Goal: Information Seeking & Learning: Learn about a topic

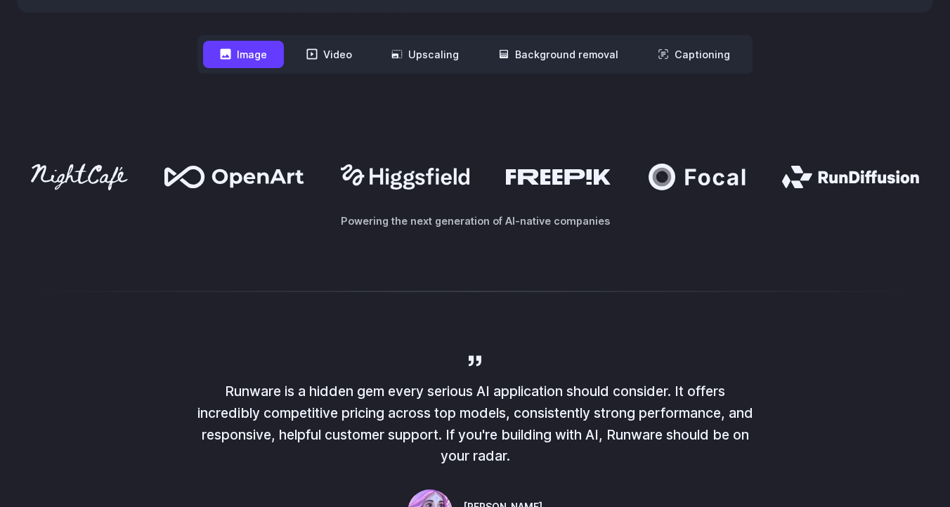
scroll to position [747, 0]
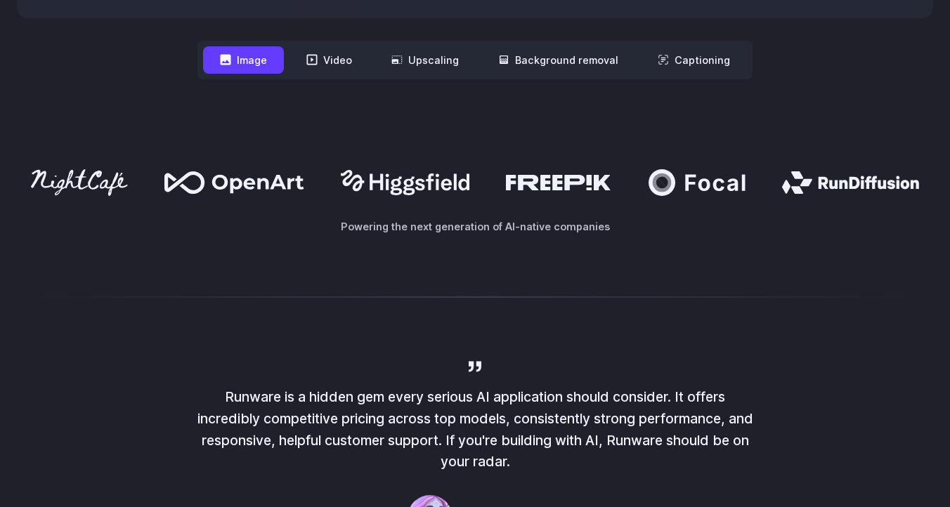
click at [335, 61] on button "Video" at bounding box center [328, 59] width 79 height 27
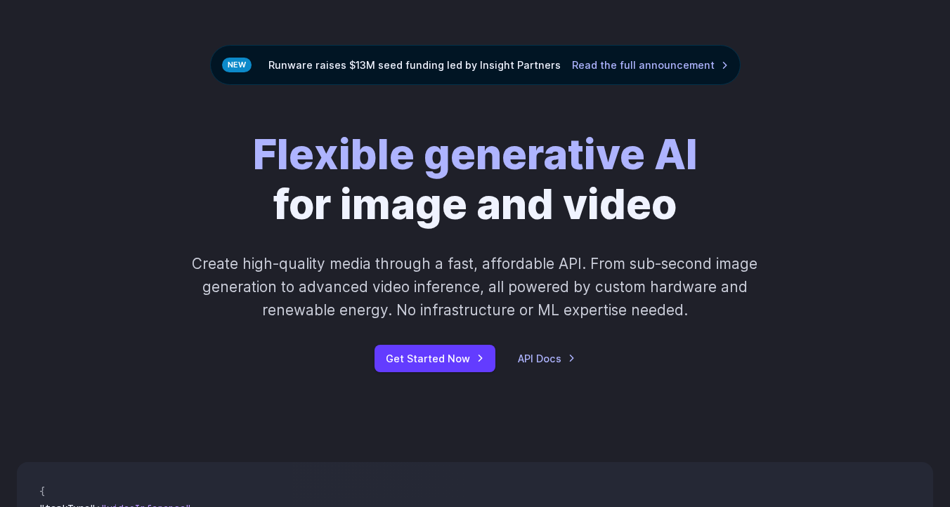
scroll to position [0, 0]
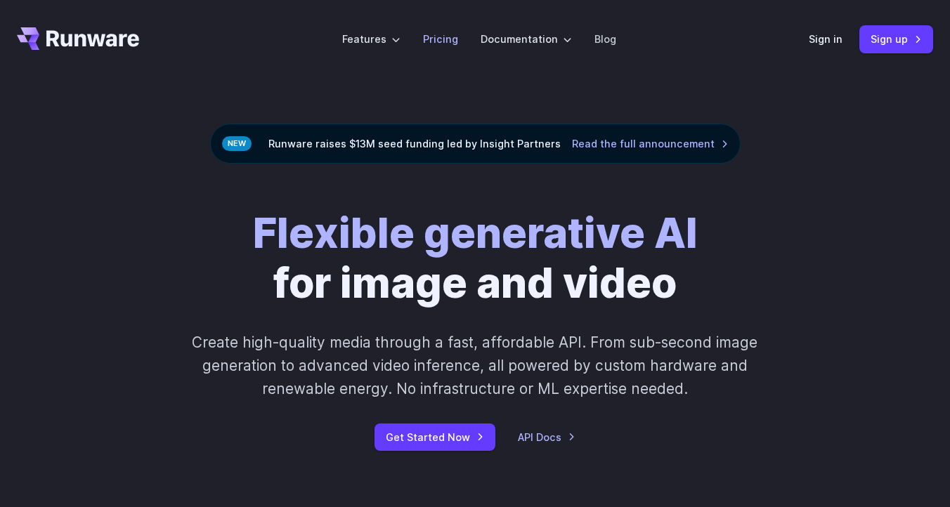
click at [432, 42] on link "Pricing" at bounding box center [440, 39] width 35 height 16
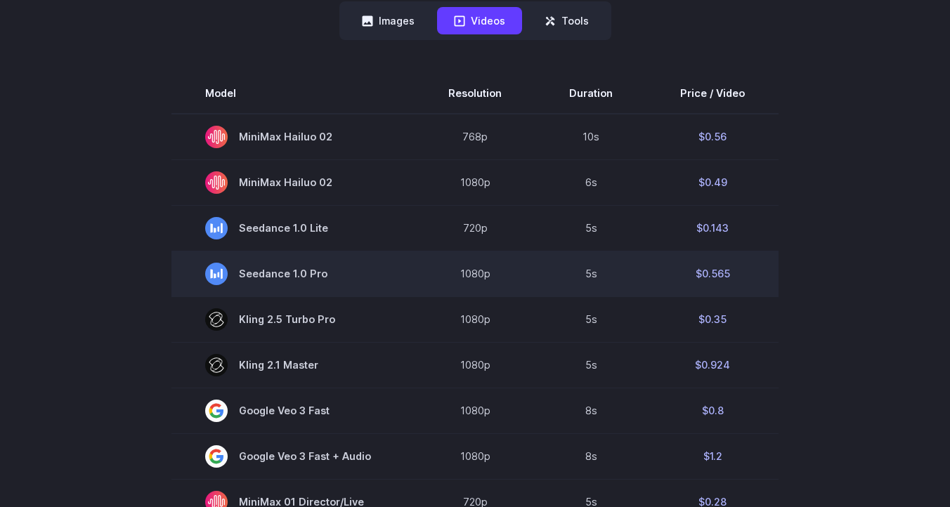
scroll to position [400, 0]
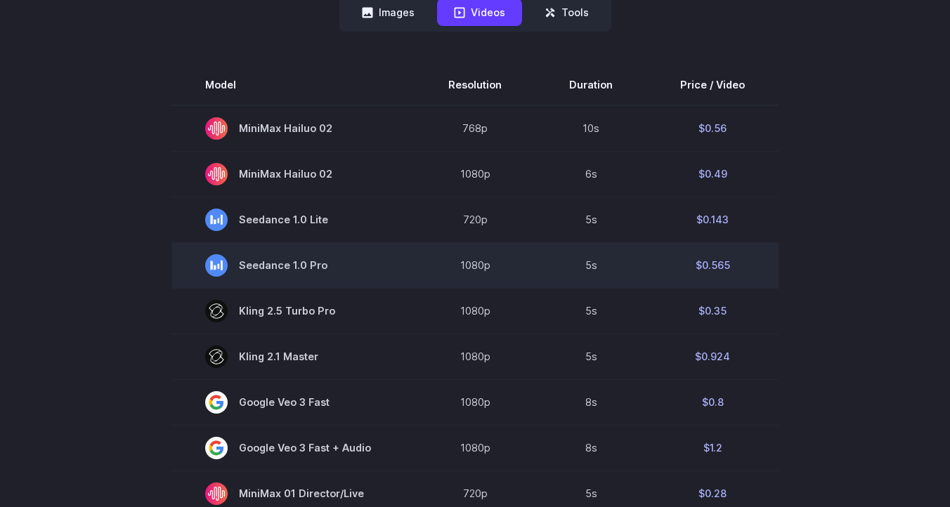
click at [718, 270] on td "$0.565" at bounding box center [712, 265] width 132 height 46
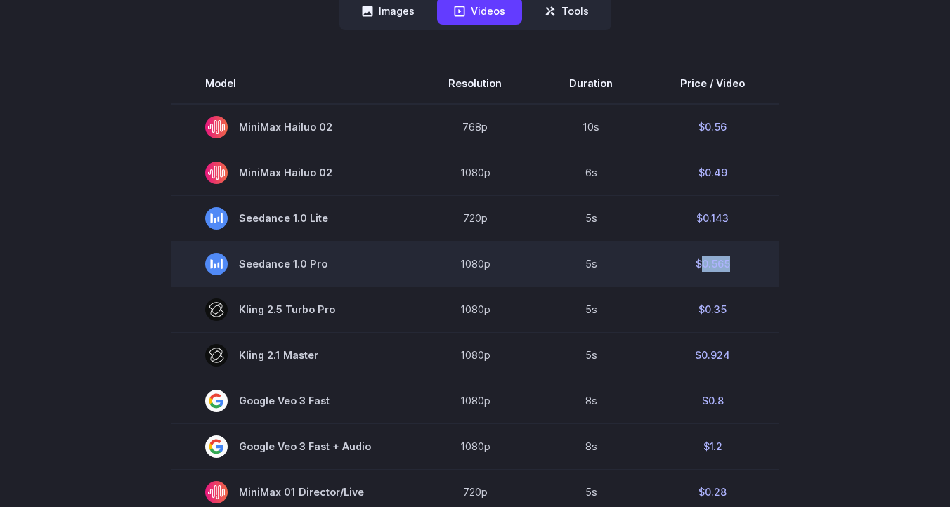
scroll to position [401, 0]
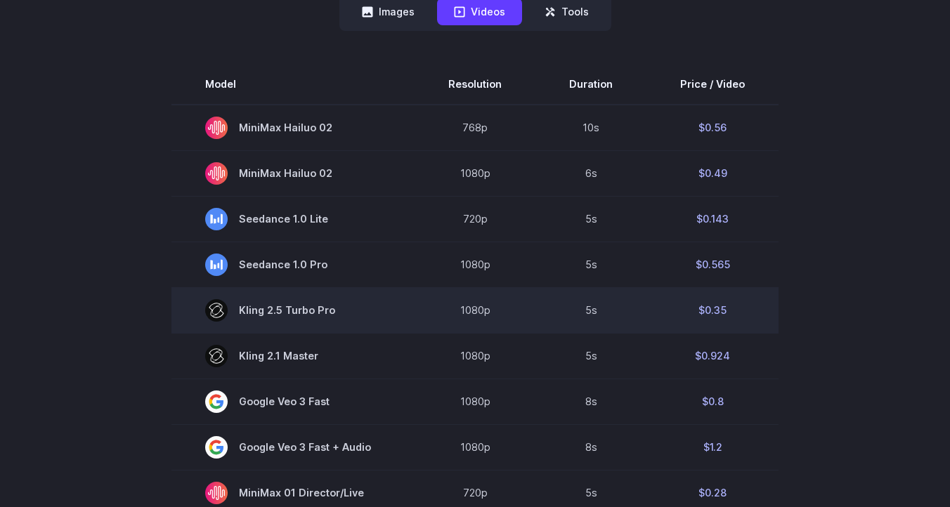
click at [318, 312] on span "Kling 2.5 Turbo Pro" at bounding box center [293, 310] width 176 height 22
click at [374, 313] on span "Kling 2.5 Turbo Pro" at bounding box center [293, 310] width 176 height 22
click at [587, 315] on td "5s" at bounding box center [590, 310] width 111 height 46
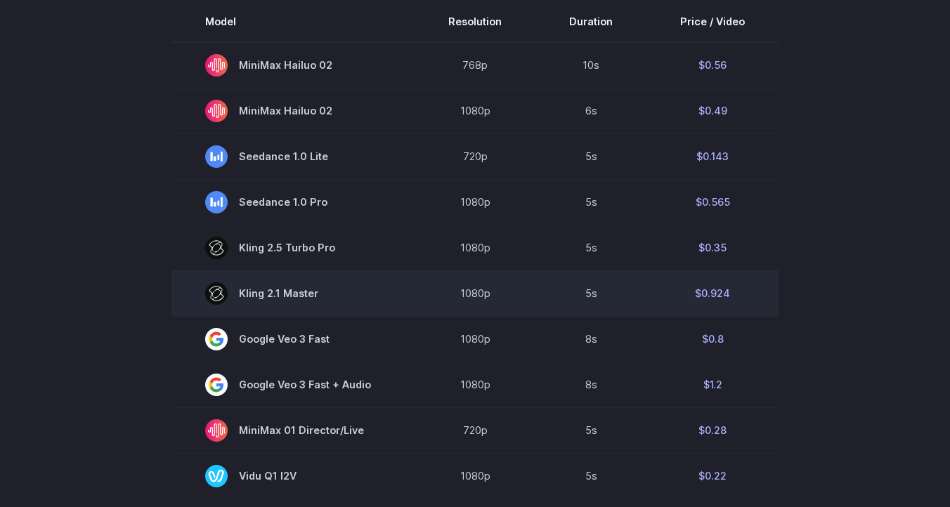
scroll to position [310, 0]
